Goal: Check status: Check status

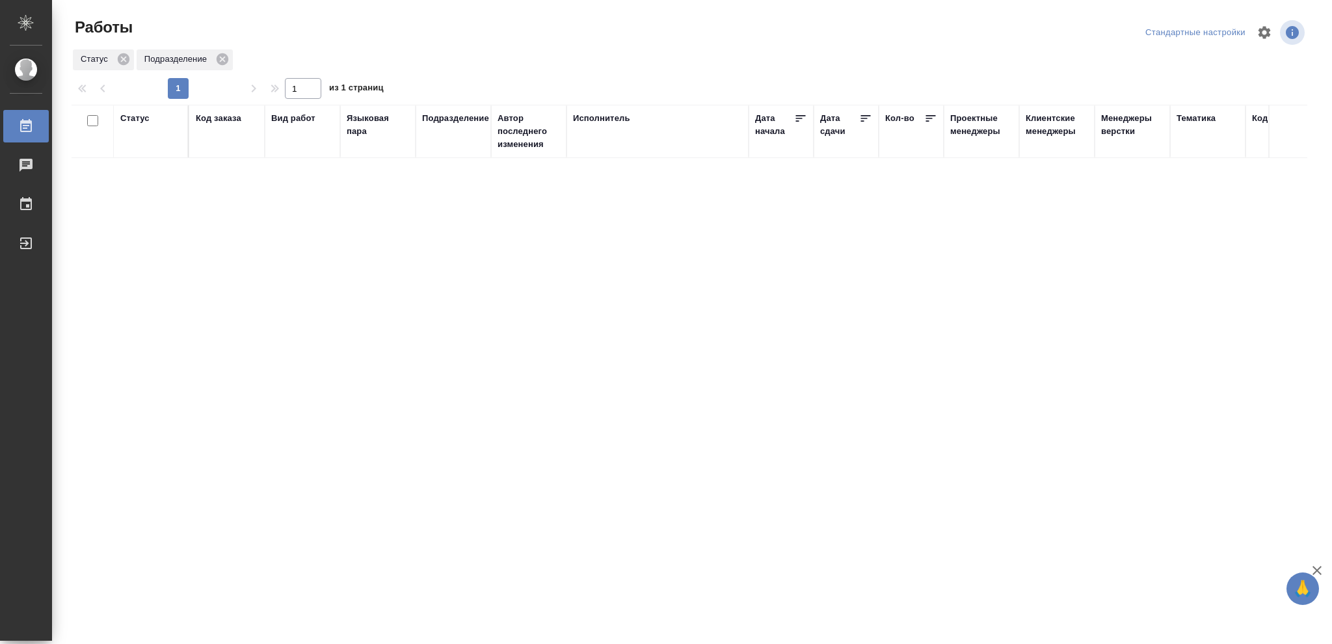
click at [140, 118] on div "Статус" at bounding box center [134, 118] width 29 height 13
click at [142, 155] on icon at bounding box center [144, 151] width 9 height 9
drag, startPoint x: 447, startPoint y: 150, endPoint x: 583, endPoint y: 177, distance: 138.6
click at [449, 150] on icon at bounding box center [447, 148] width 9 height 9
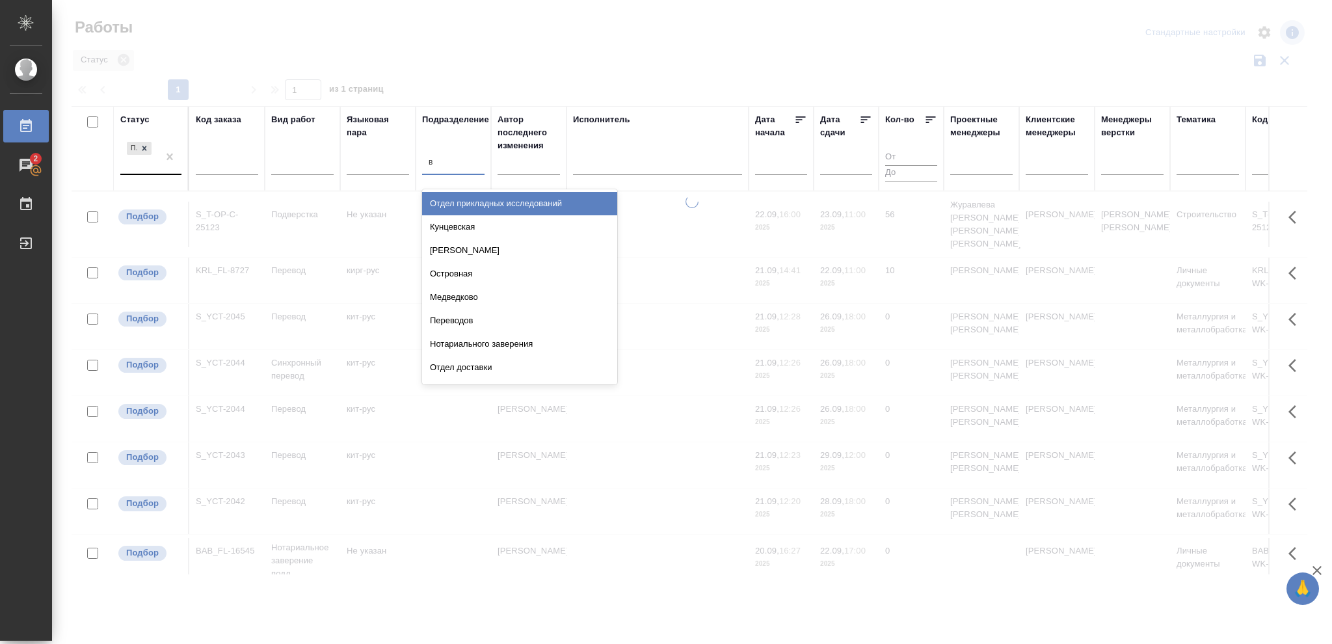
type input "ве"
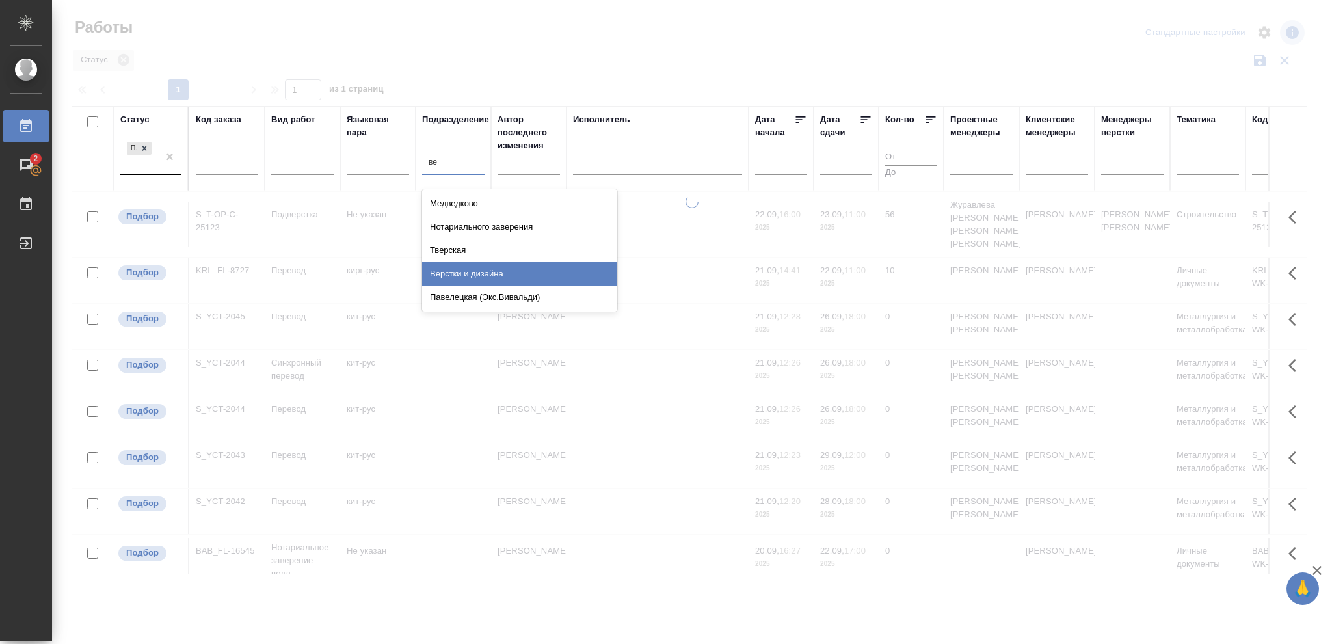
click at [499, 273] on div "Верстки и дизайна" at bounding box center [519, 273] width 195 height 23
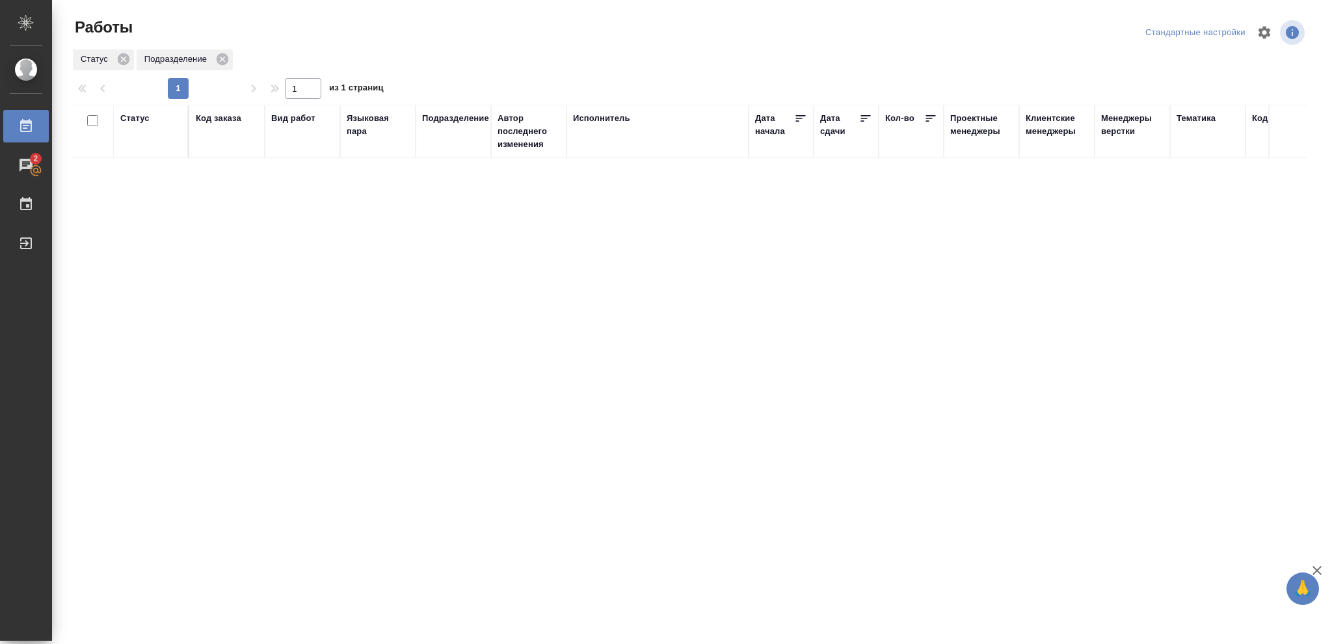
click at [132, 118] on div "Статус" at bounding box center [134, 118] width 29 height 13
click at [144, 152] on icon at bounding box center [144, 151] width 5 height 5
click at [146, 146] on icon at bounding box center [144, 148] width 9 height 9
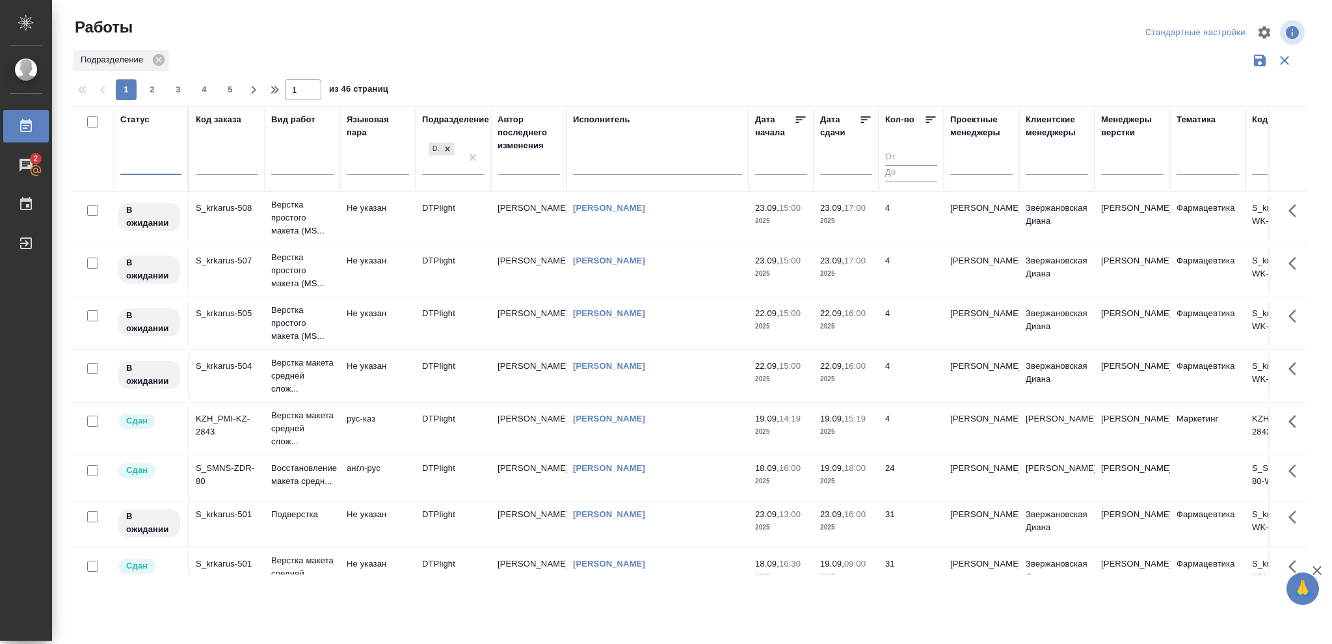
click at [137, 160] on div at bounding box center [150, 162] width 61 height 19
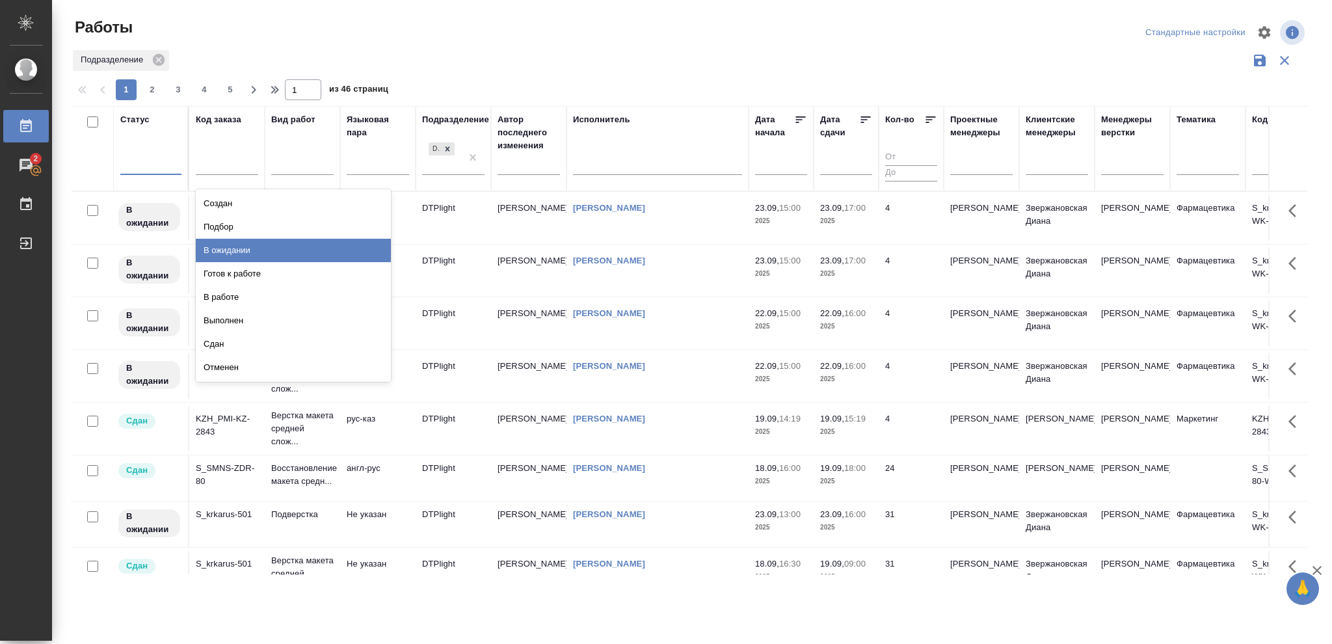
click at [233, 248] on div "В ожидании" at bounding box center [293, 250] width 195 height 23
